Goal: Navigation & Orientation: Find specific page/section

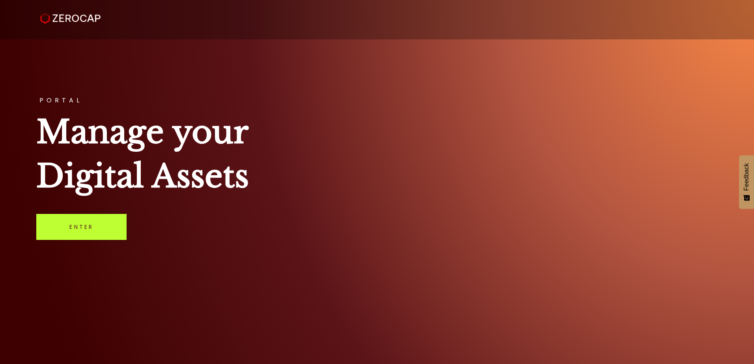
click at [84, 224] on link "Enter" at bounding box center [81, 227] width 90 height 26
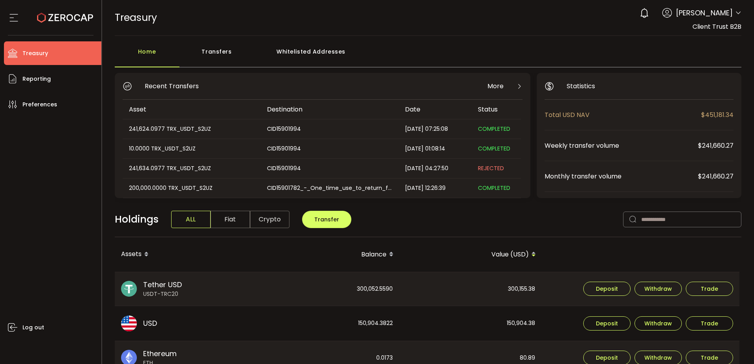
drag, startPoint x: 689, startPoint y: 28, endPoint x: 724, endPoint y: 29, distance: 34.3
click at [724, 29] on div "0 Dhivya Dharshini Account Finalto Australia Pty Ltd (991b14) Finalto Australia…" at bounding box center [688, 17] width 106 height 27
click at [735, 11] on icon at bounding box center [738, 13] width 6 height 6
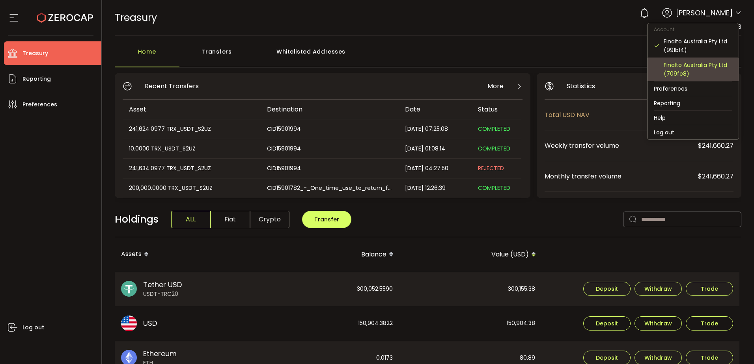
click at [674, 71] on div "Finalto Australia Pty Ltd (709fe8)" at bounding box center [697, 69] width 69 height 17
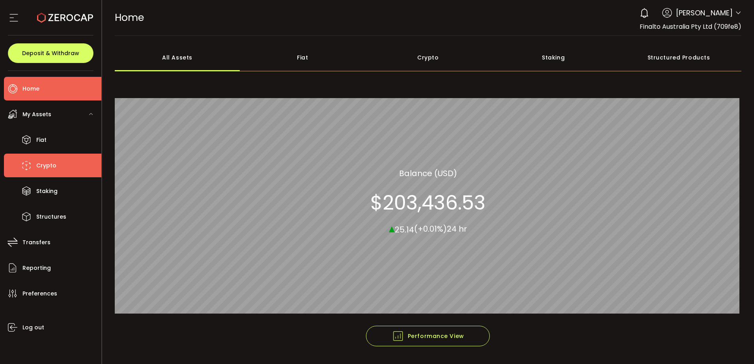
click at [40, 164] on span "Crypto" at bounding box center [46, 165] width 20 height 11
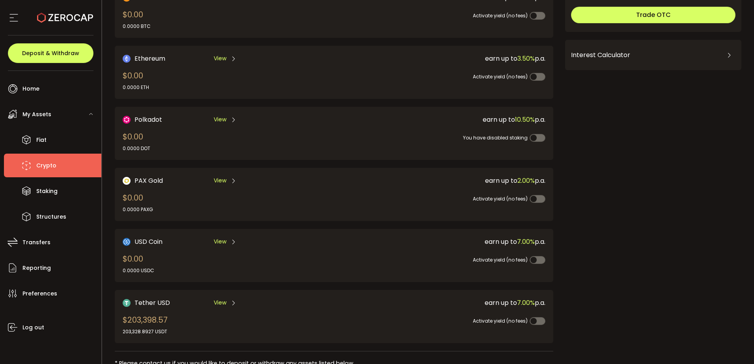
scroll to position [166, 0]
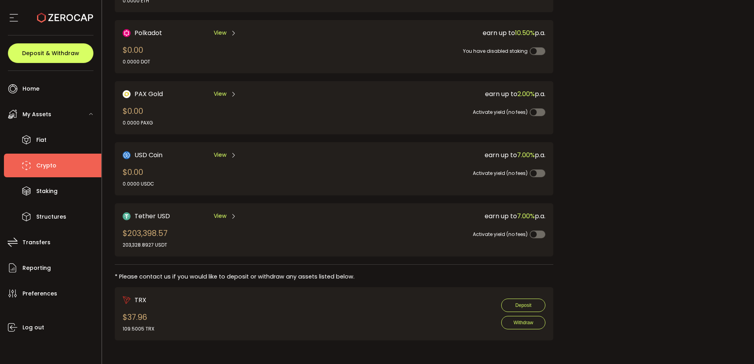
click at [260, 321] on div "TRX $37.96 109.5005 TRX Deposit Withdraw" at bounding box center [334, 313] width 423 height 37
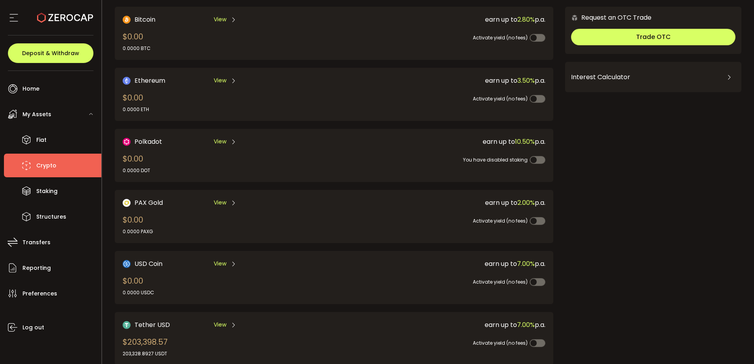
scroll to position [0, 0]
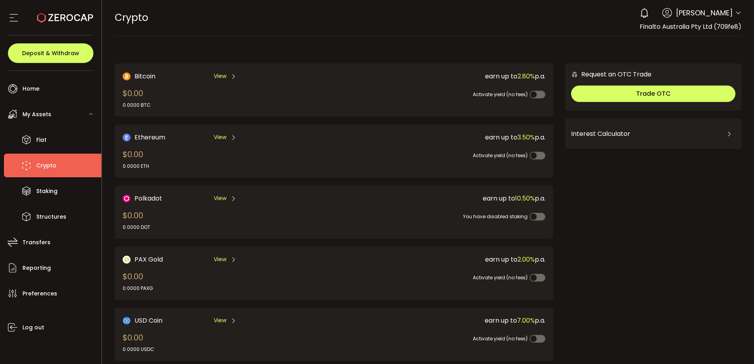
click at [735, 15] on icon at bounding box center [738, 13] width 6 height 6
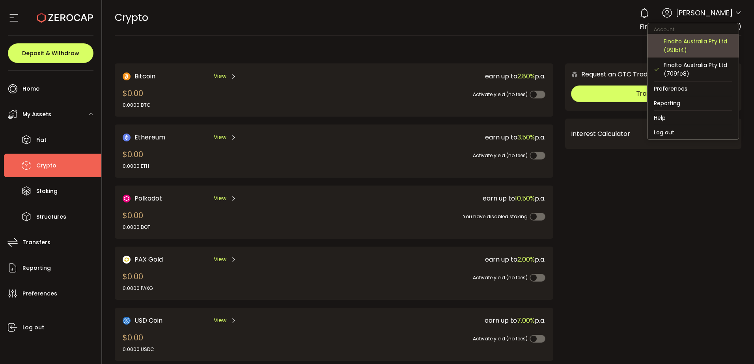
click at [679, 47] on div "Finalto Australia Pty Ltd (991b14)" at bounding box center [697, 45] width 69 height 17
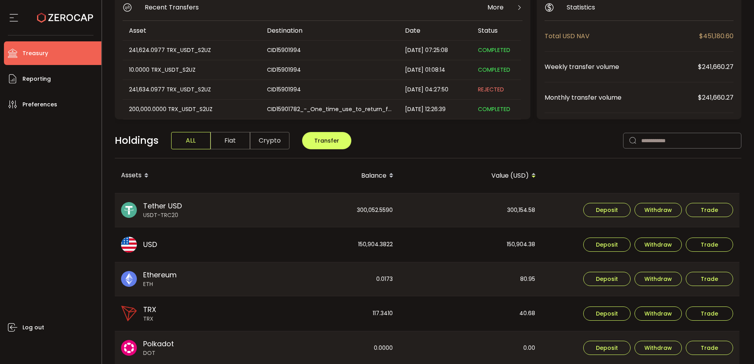
scroll to position [118, 0]
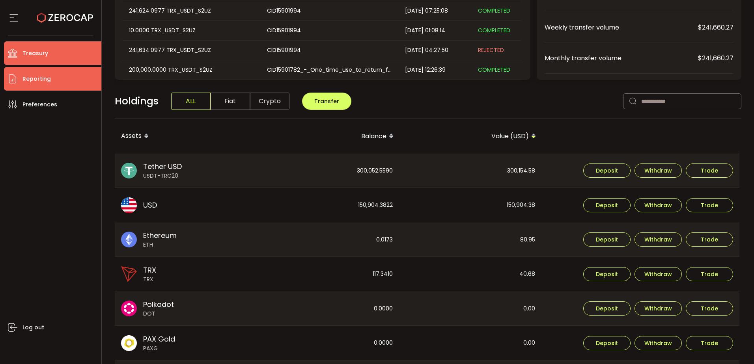
click at [63, 81] on li "Reporting" at bounding box center [52, 79] width 97 height 24
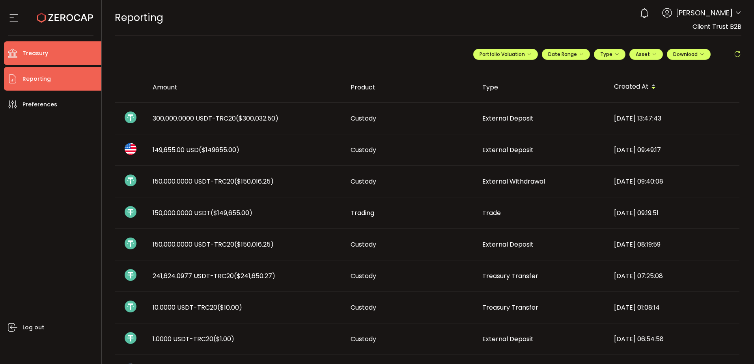
click at [51, 50] on li "Treasury" at bounding box center [52, 53] width 97 height 24
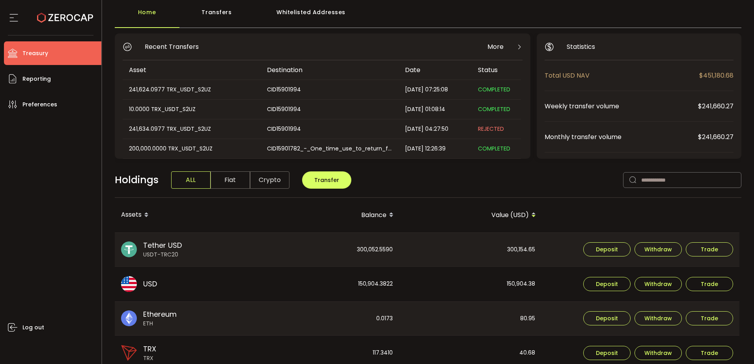
scroll to position [79, 0]
